Goal: Information Seeking & Learning: Compare options

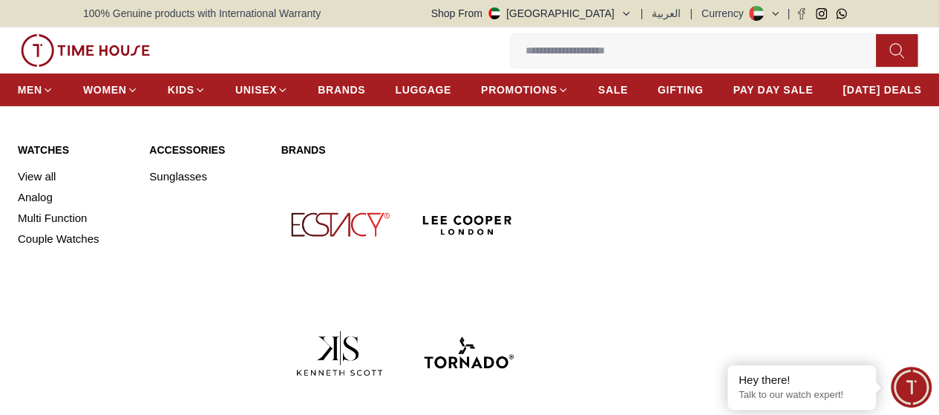
click at [46, 187] on link "View all" at bounding box center [75, 176] width 114 height 21
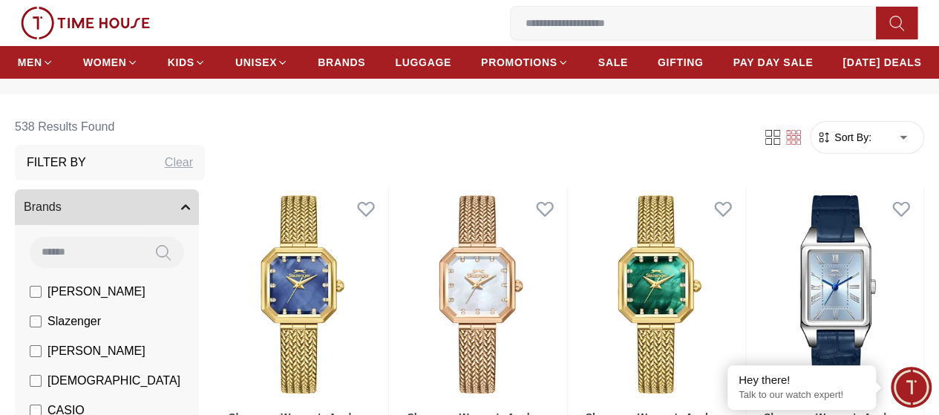
scroll to position [74, 0]
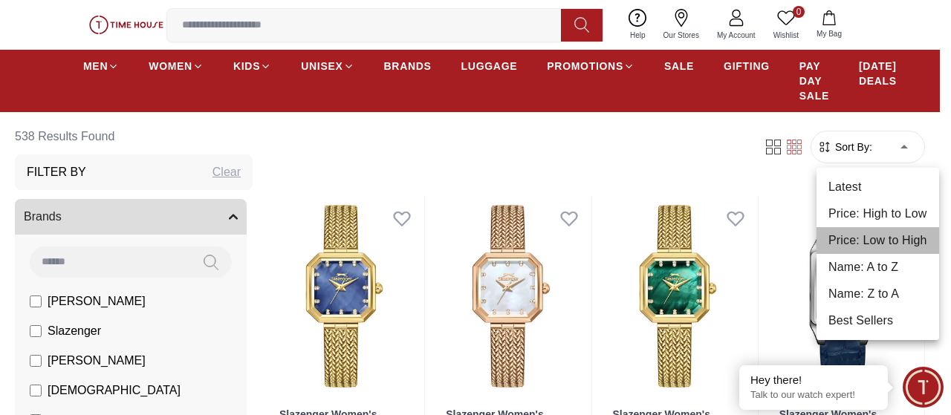
click at [882, 235] on li "Price: Low to High" at bounding box center [877, 240] width 123 height 27
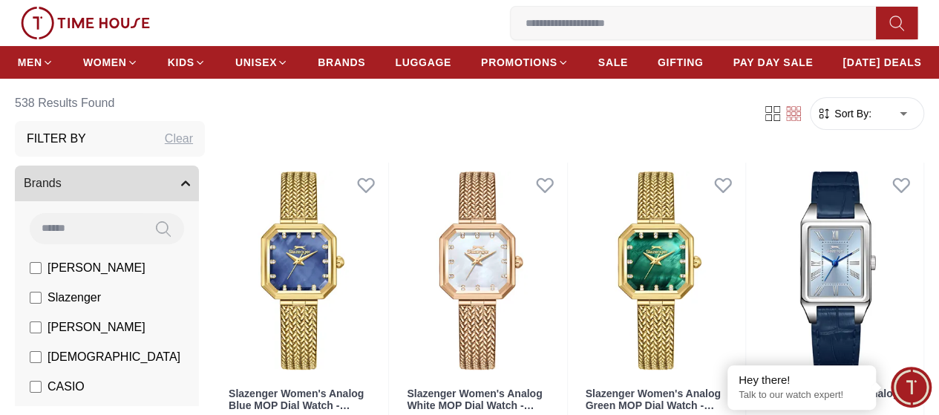
type input "*"
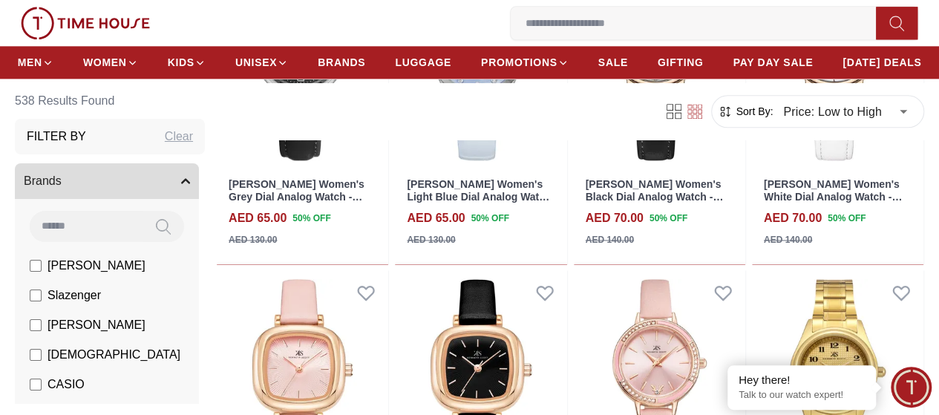
scroll to position [1114, 0]
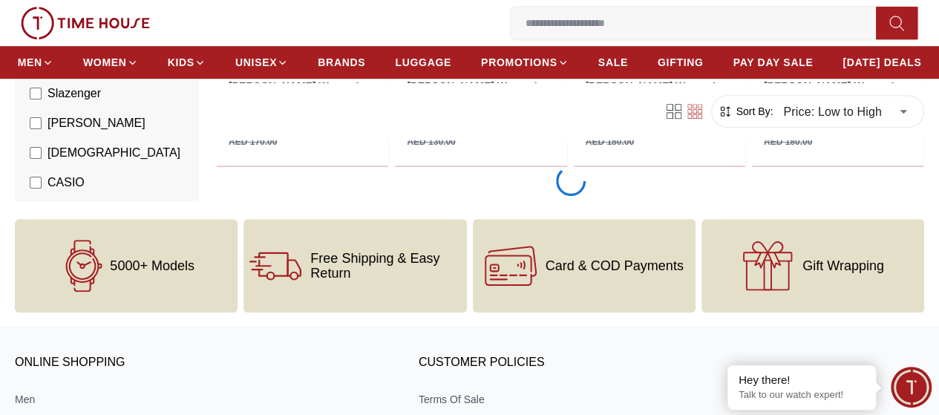
scroll to position [3082, 0]
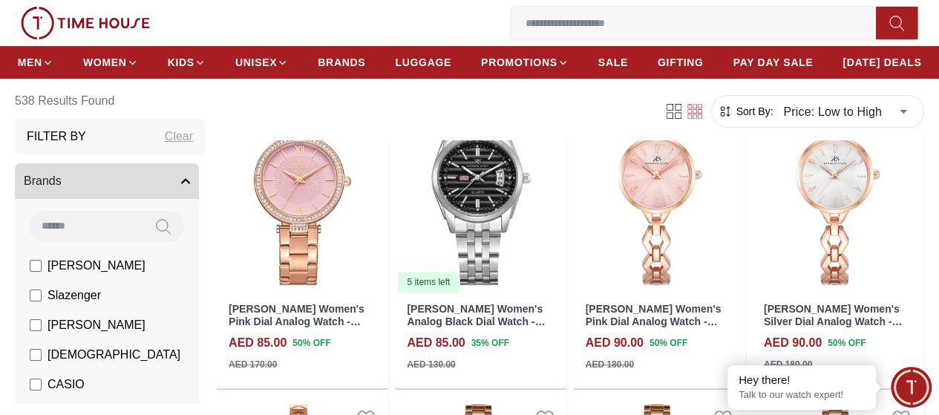
scroll to position [2859, 0]
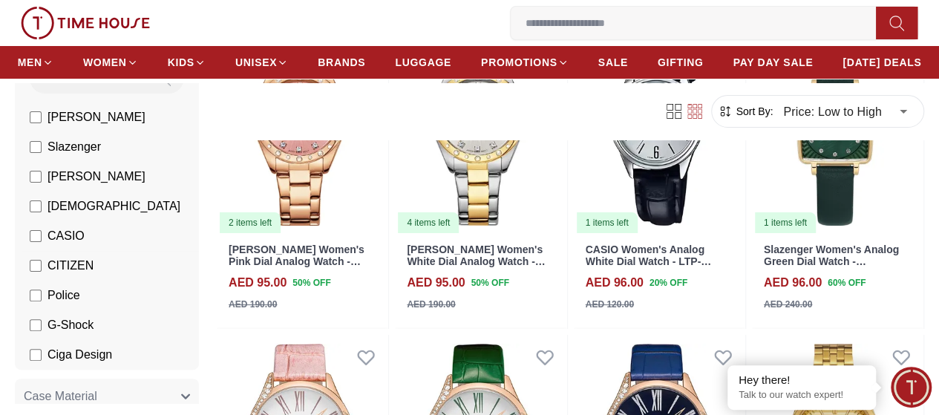
scroll to position [297, 0]
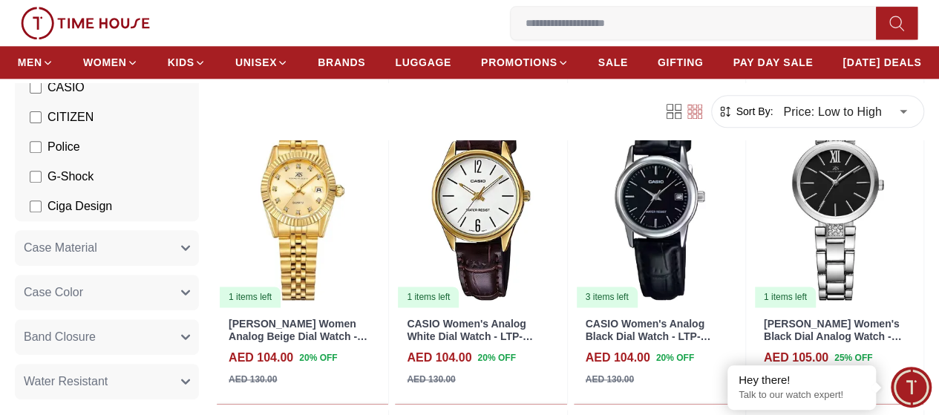
scroll to position [8113, 0]
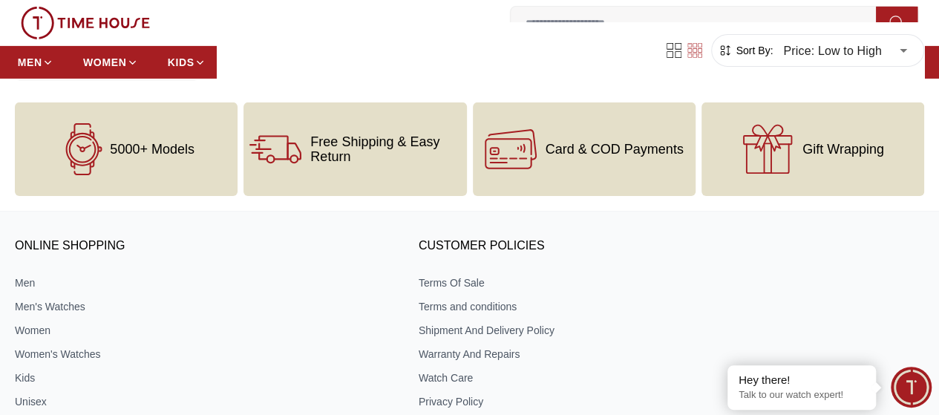
scroll to position [6201, 0]
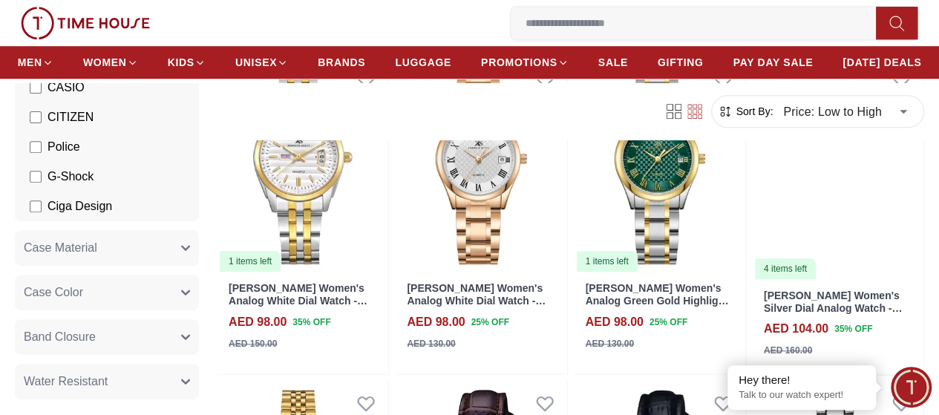
scroll to position [2859, 0]
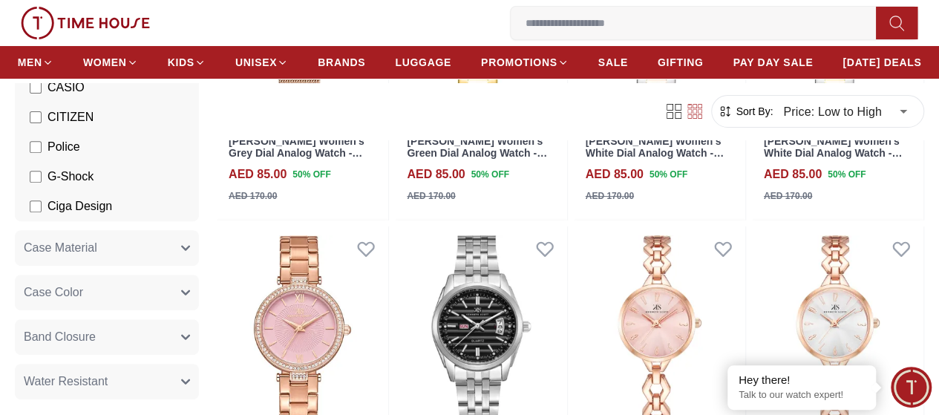
scroll to position [3082, 0]
